Goal: Information Seeking & Learning: Check status

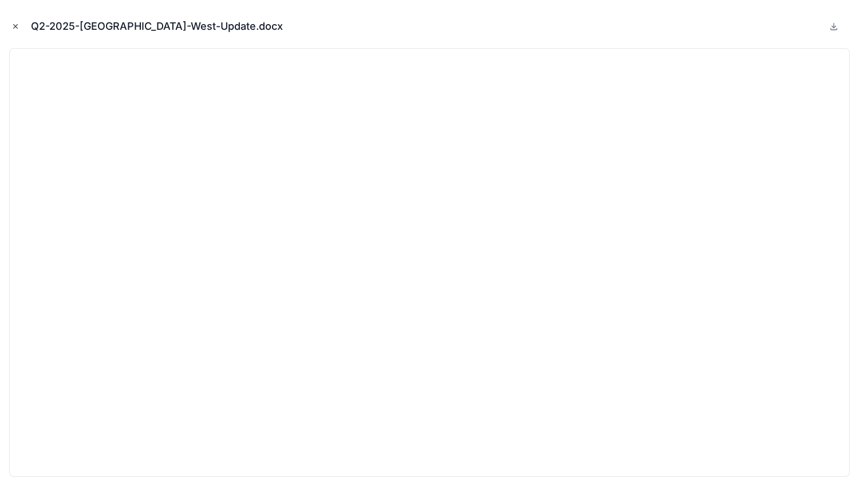
click at [13, 26] on icon "Close modal" at bounding box center [15, 26] width 8 height 8
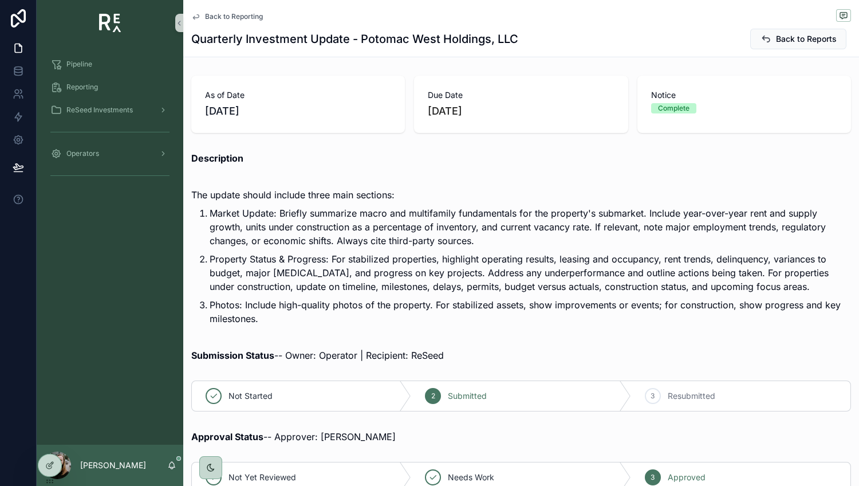
click at [223, 15] on span "Back to Reporting" at bounding box center [234, 16] width 58 height 9
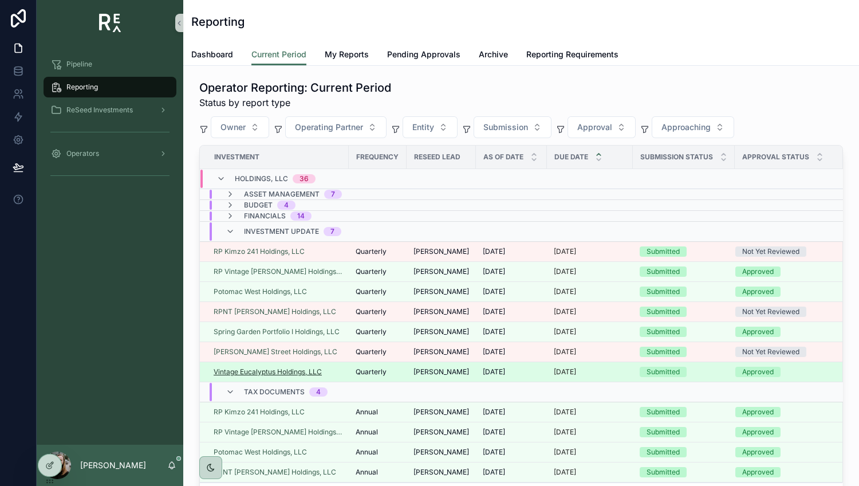
click at [263, 368] on span "Vintage Eucalyptus Holdings, LLC" at bounding box center [268, 371] width 108 height 9
click at [349, 370] on td "Quarterly" at bounding box center [378, 372] width 58 height 20
click at [362, 370] on span "Quarterly" at bounding box center [371, 371] width 31 height 9
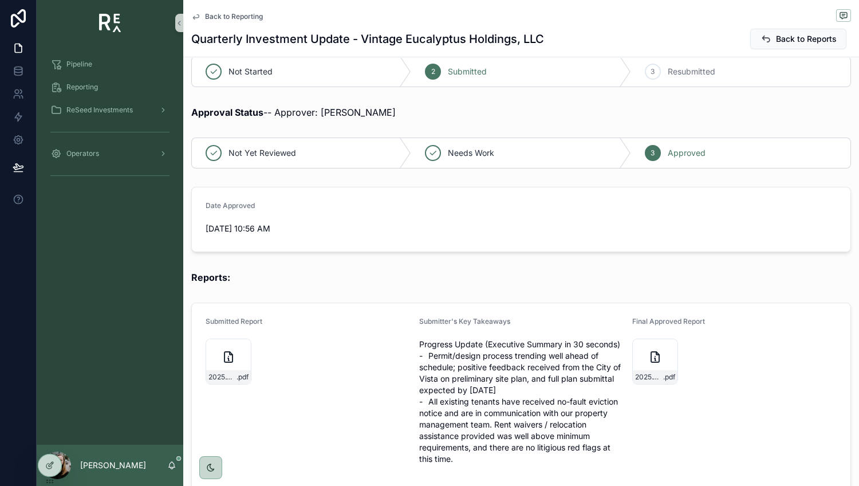
scroll to position [345, 0]
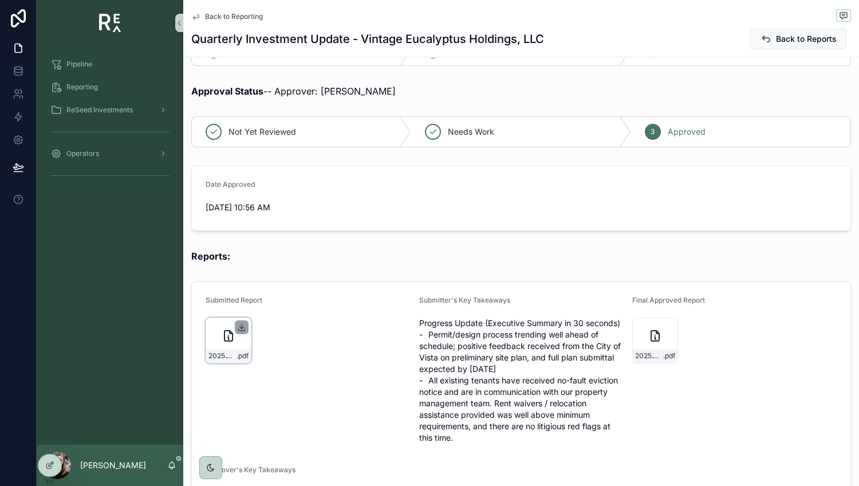
click at [241, 324] on icon "scrollable content" at bounding box center [241, 327] width 9 height 9
